Goal: Task Accomplishment & Management: Manage account settings

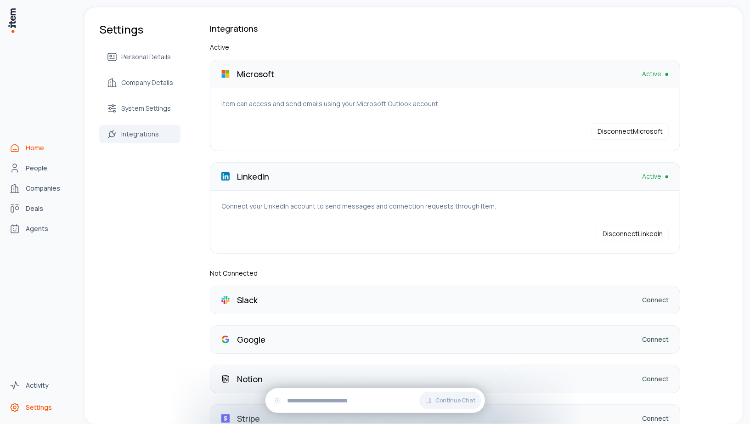
click at [22, 150] on link "Home" at bounding box center [41, 148] width 70 height 18
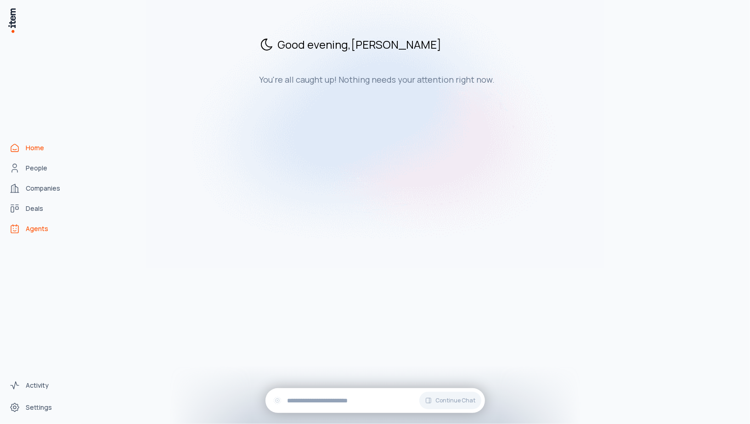
click at [33, 225] on span "Agents" at bounding box center [37, 228] width 22 height 9
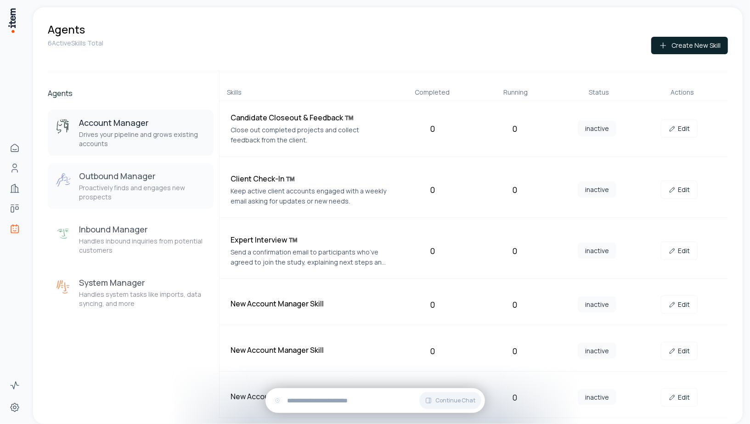
click at [126, 195] on p "Proactively finds and engages new prospects" at bounding box center [142, 192] width 127 height 18
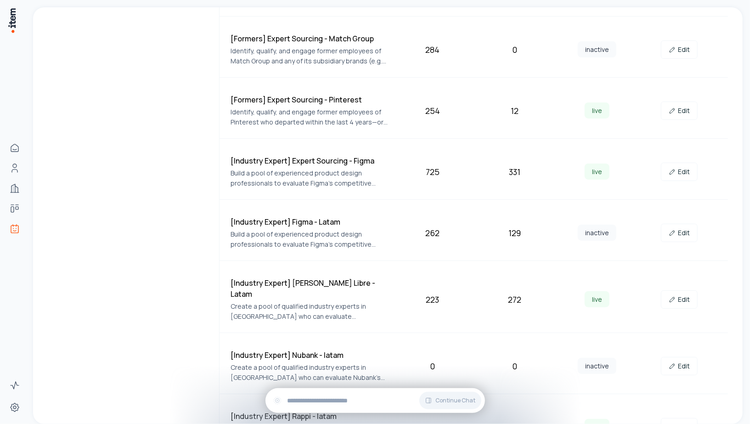
scroll to position [387, 0]
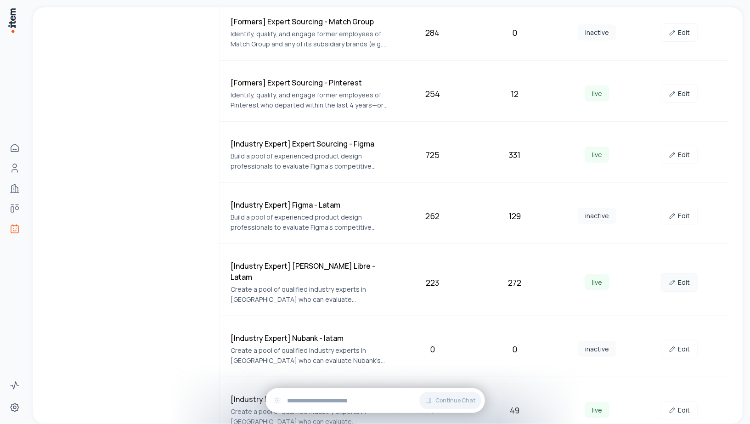
click at [682, 273] on link "Edit" at bounding box center [679, 282] width 37 height 18
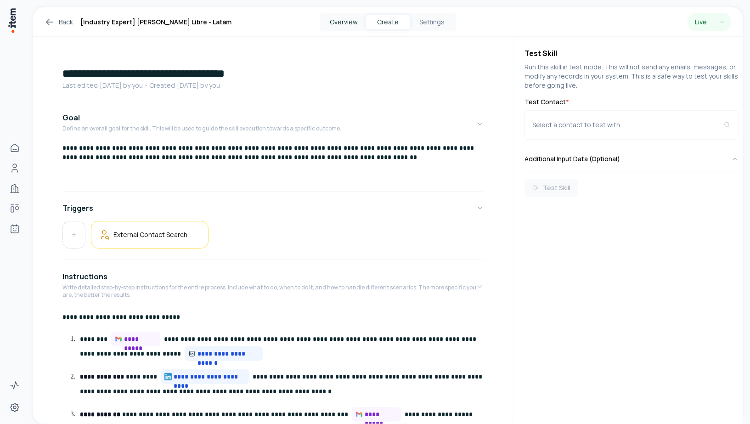
click at [349, 18] on button "Overview" at bounding box center [344, 22] width 44 height 15
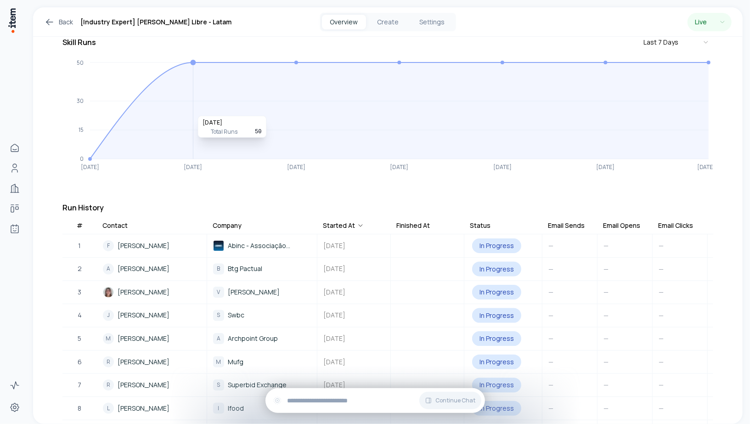
scroll to position [125, 0]
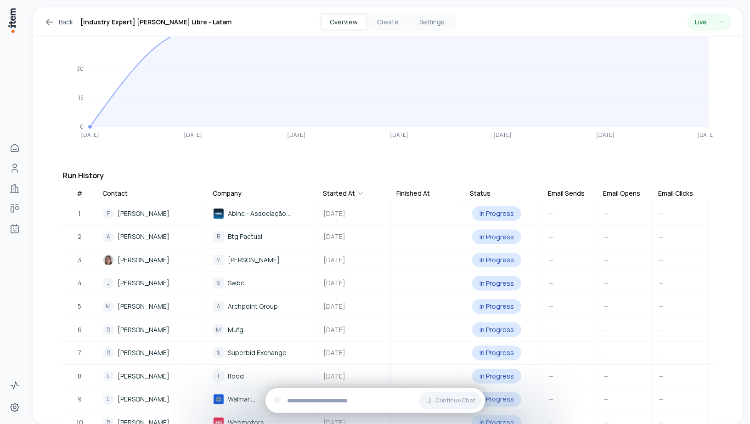
click at [482, 189] on div "Status" at bounding box center [480, 193] width 21 height 9
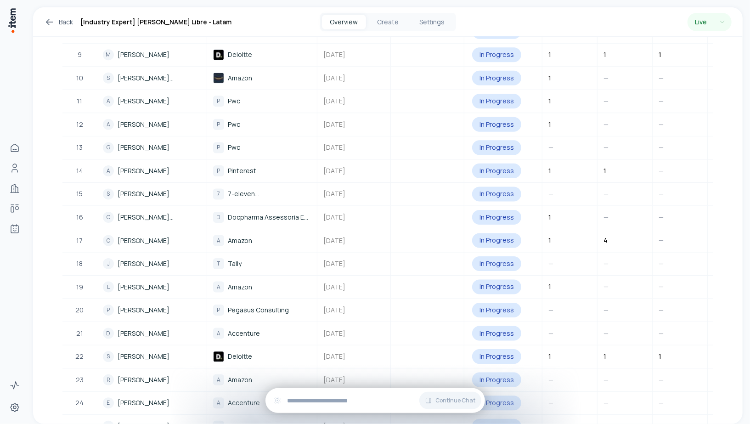
scroll to position [477, 0]
